Goal: Navigation & Orientation: Find specific page/section

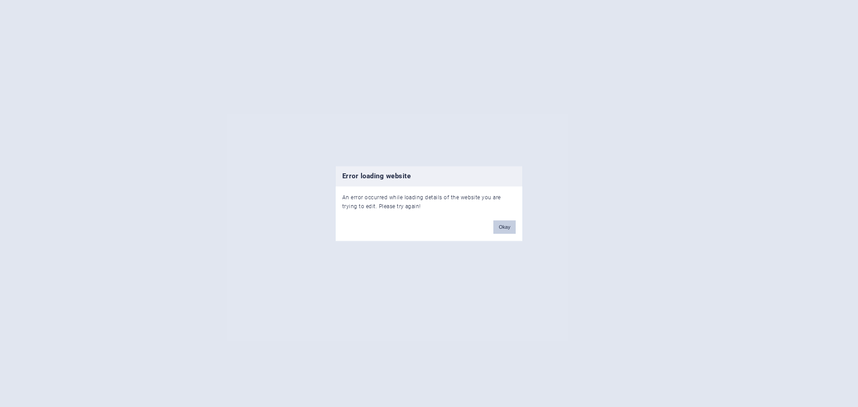
click at [508, 228] on button "Okay" at bounding box center [504, 226] width 22 height 13
click at [506, 226] on button "Okay" at bounding box center [504, 226] width 22 height 13
